Goal: Transaction & Acquisition: Purchase product/service

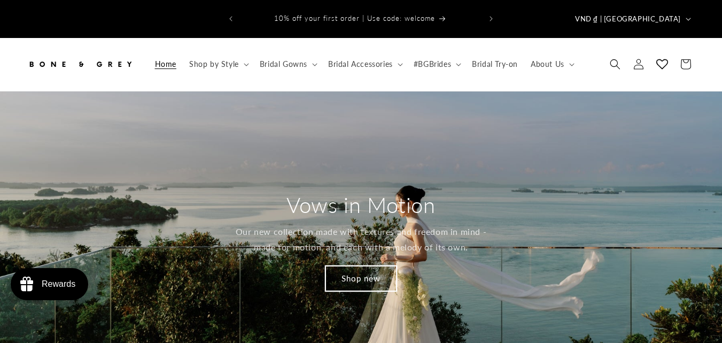
click at [368, 266] on link "Shop new" at bounding box center [360, 278] width 71 height 25
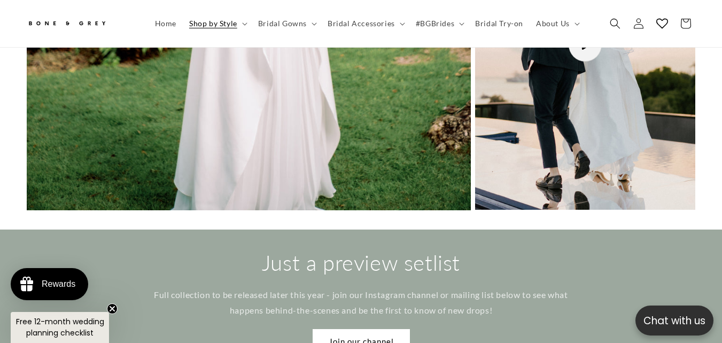
scroll to position [0, 481]
